Goal: Use online tool/utility

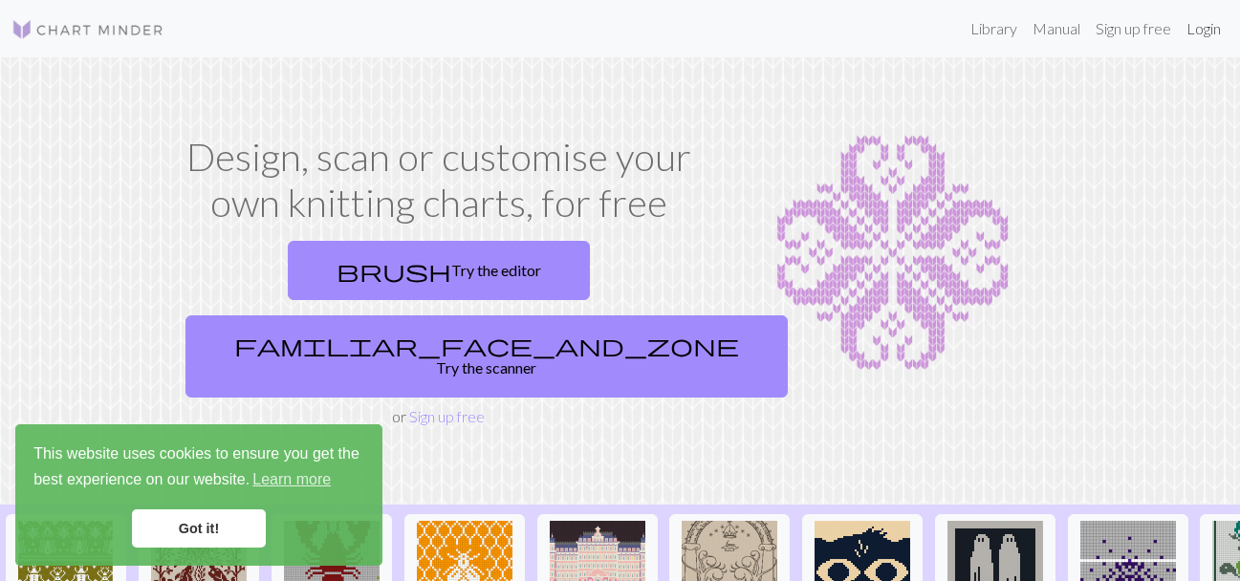
click at [1200, 37] on link "Login" at bounding box center [1203, 29] width 50 height 38
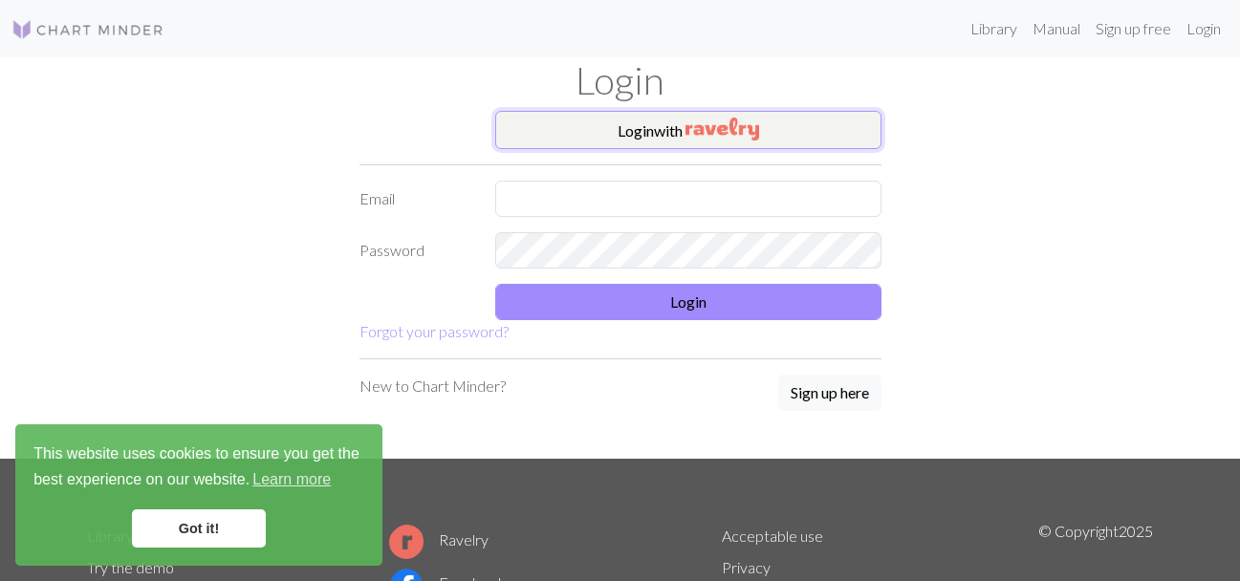
click at [735, 134] on img "button" at bounding box center [722, 129] width 74 height 23
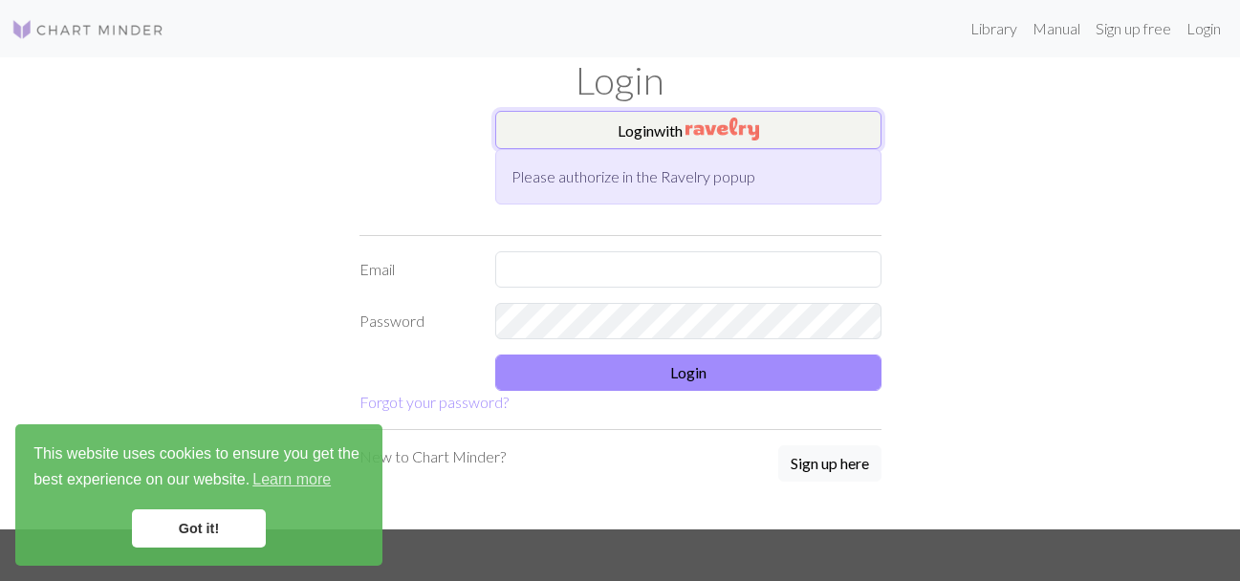
click at [783, 115] on button "Login with" at bounding box center [688, 130] width 386 height 38
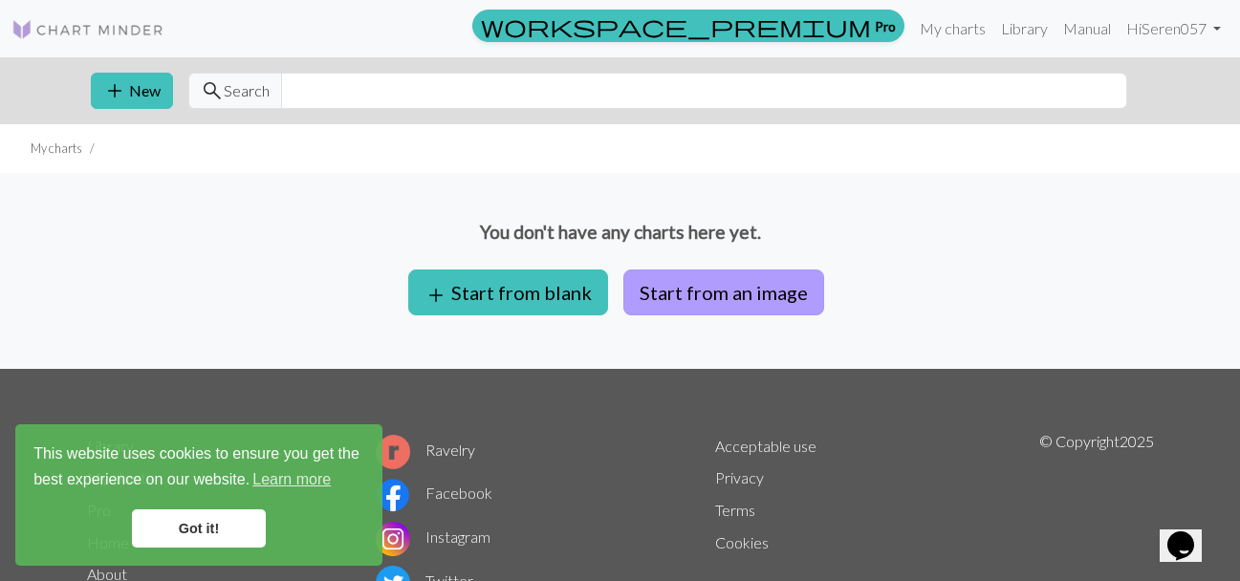
click at [665, 278] on button "Start from an image" at bounding box center [723, 293] width 201 height 46
